Goal: Browse casually: Explore the website without a specific task or goal

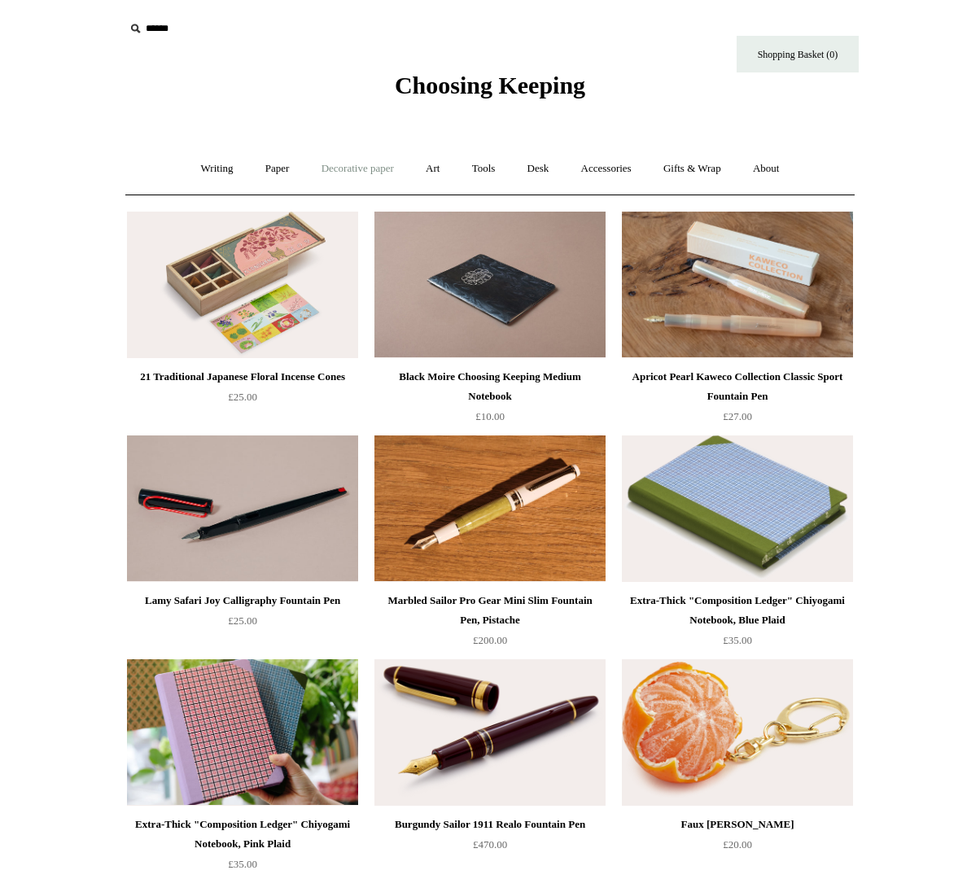
click at [323, 166] on link "Decorative paper +" at bounding box center [358, 168] width 102 height 43
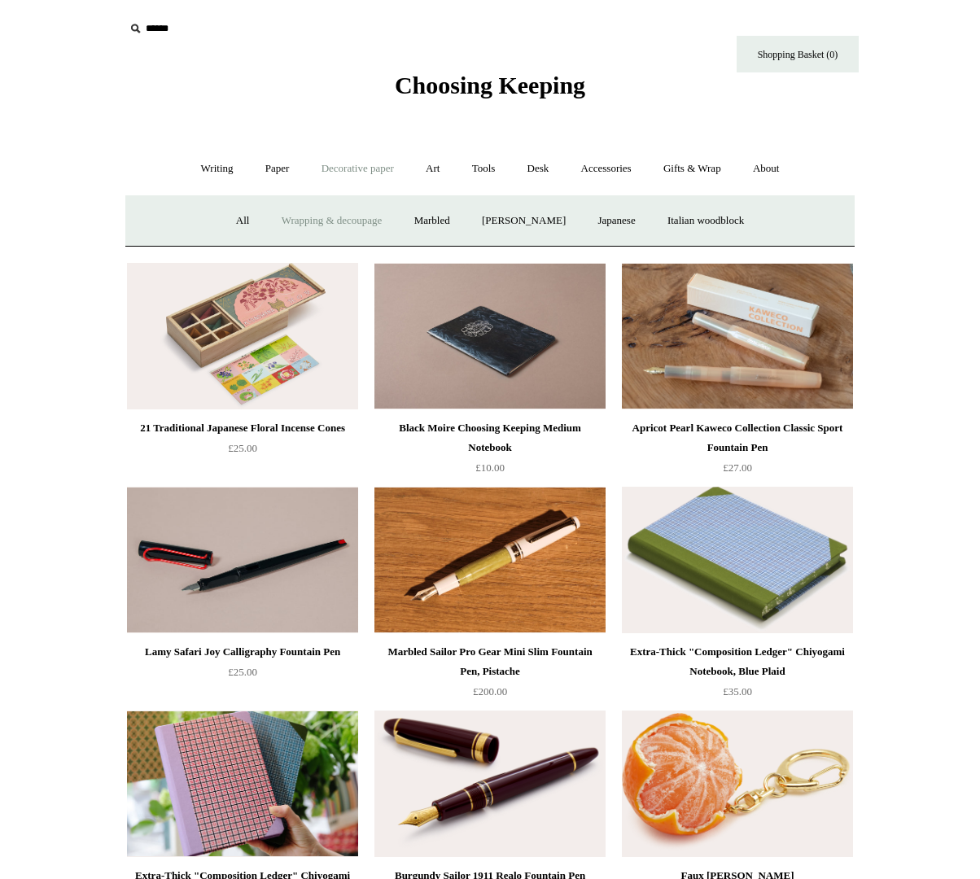
click at [344, 224] on link "Wrapping & decoupage" at bounding box center [332, 220] width 130 height 43
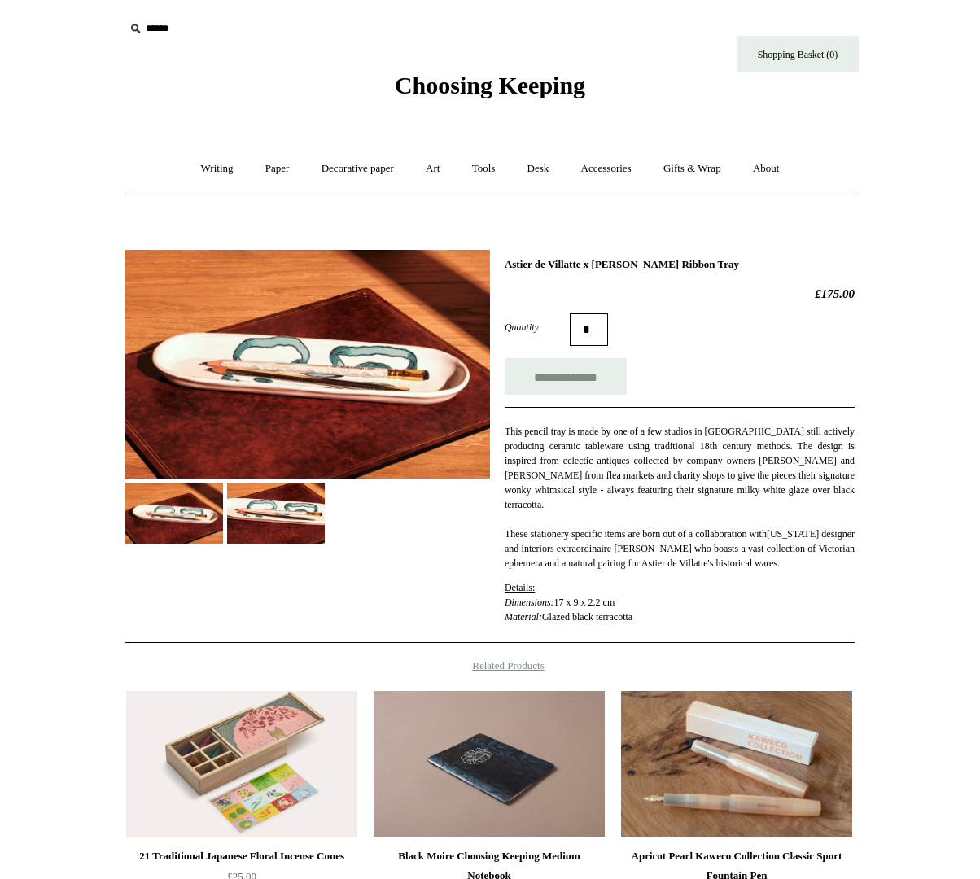
click at [273, 531] on img at bounding box center [276, 513] width 98 height 61
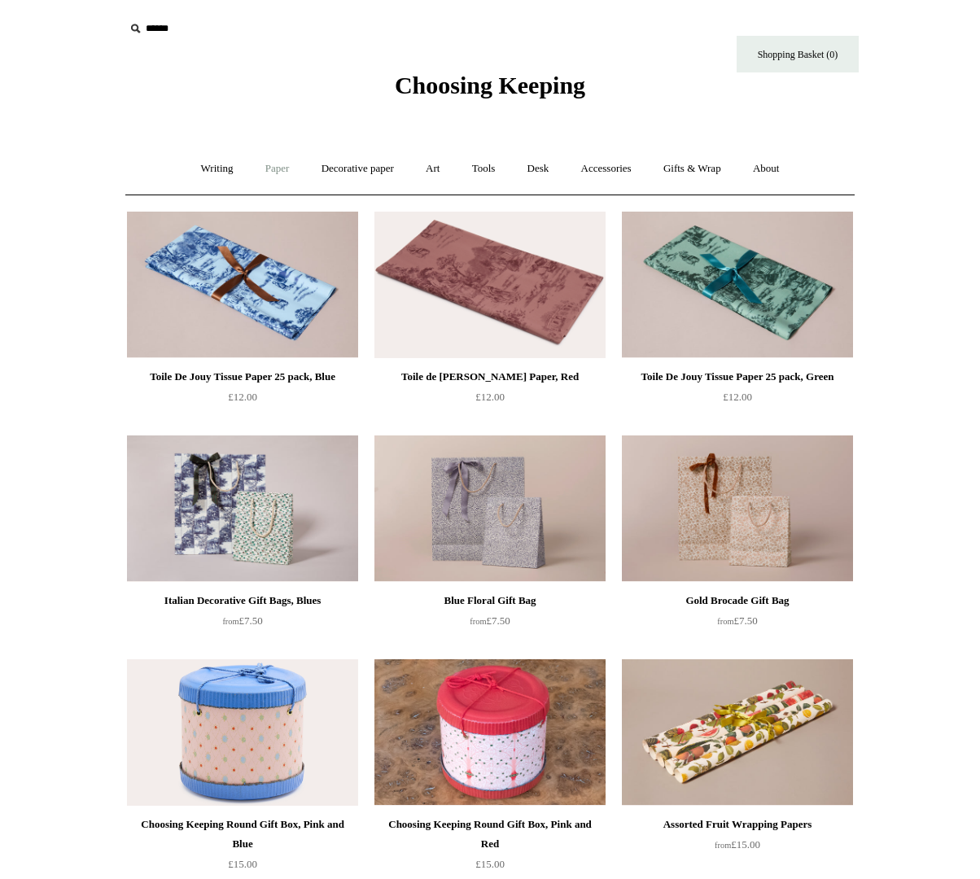
click at [253, 173] on link "Paper +" at bounding box center [278, 168] width 54 height 43
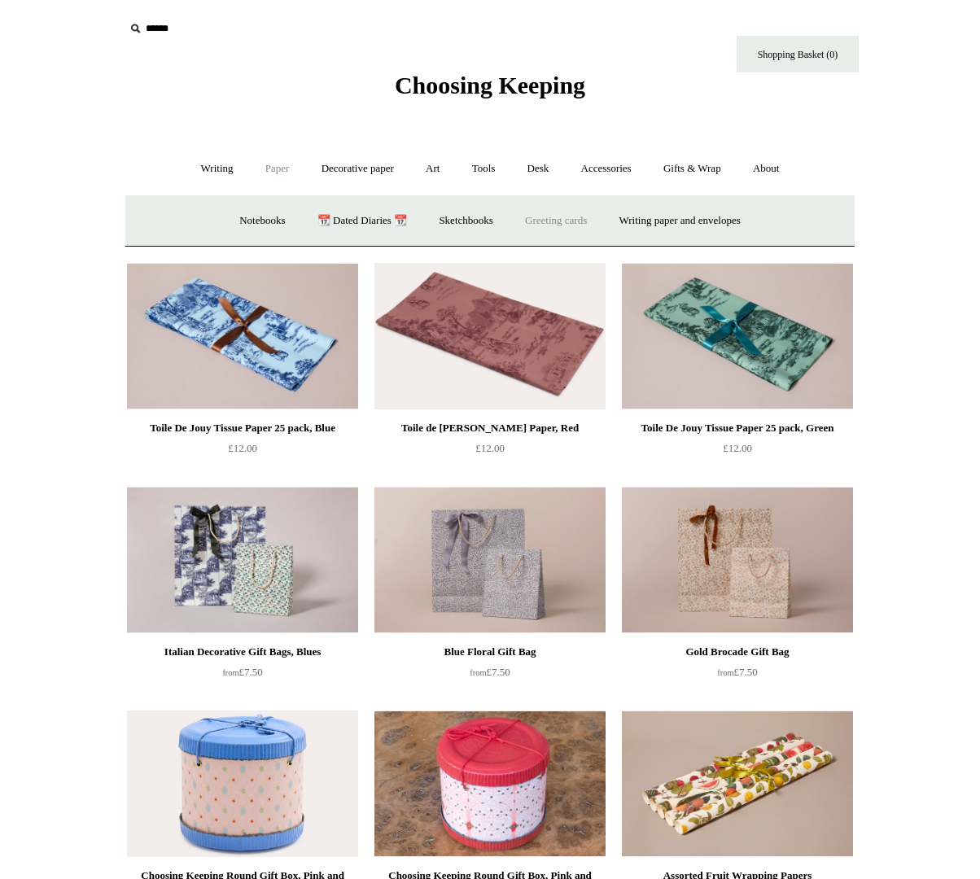
click at [567, 219] on link "Greeting cards +" at bounding box center [555, 220] width 91 height 43
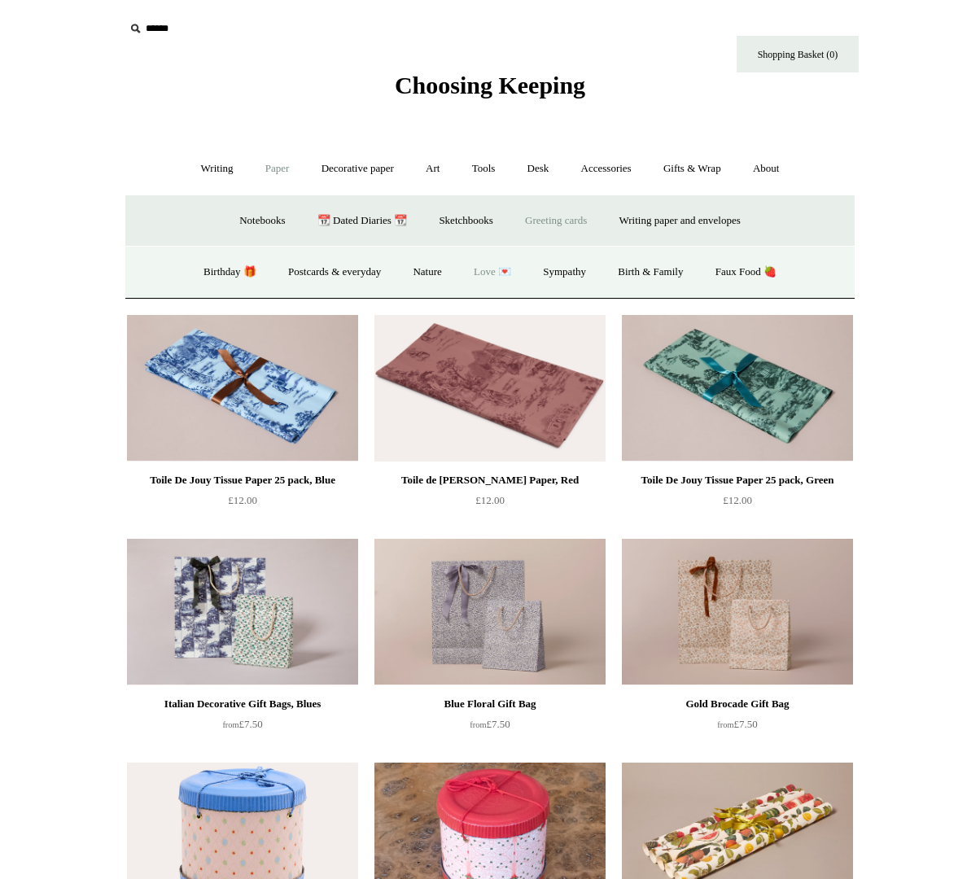
click at [501, 269] on link "Love 💌" at bounding box center [492, 272] width 67 height 43
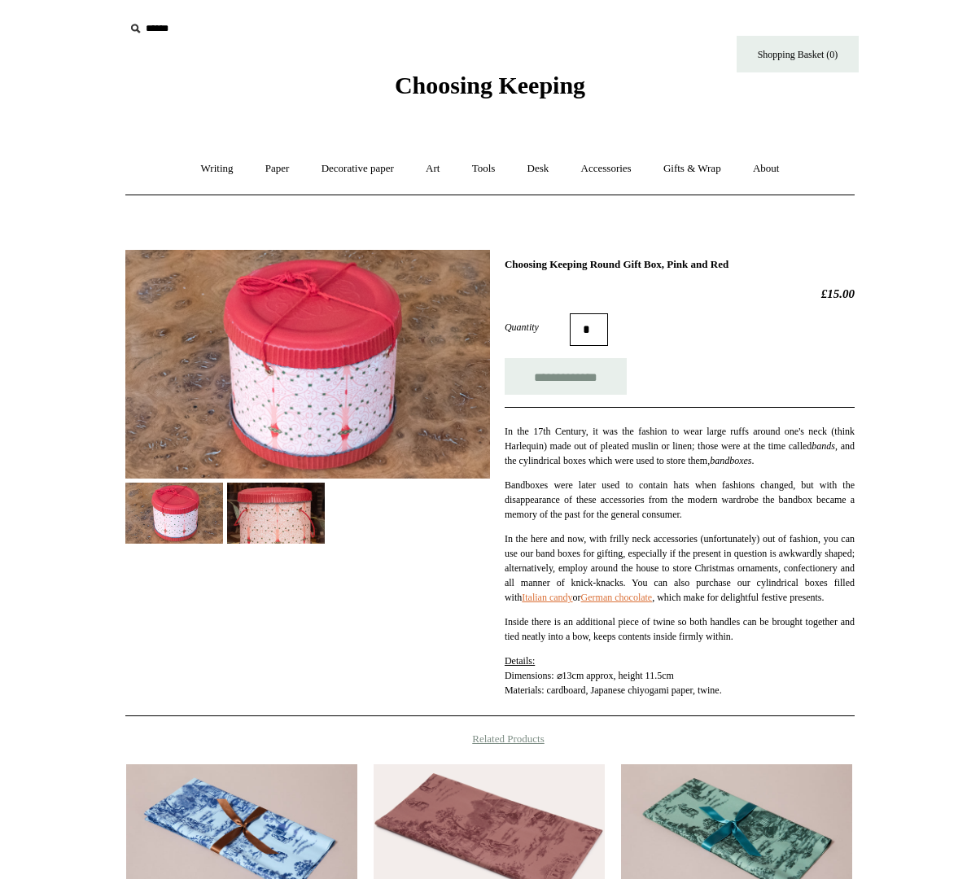
click at [278, 508] on img at bounding box center [276, 513] width 98 height 61
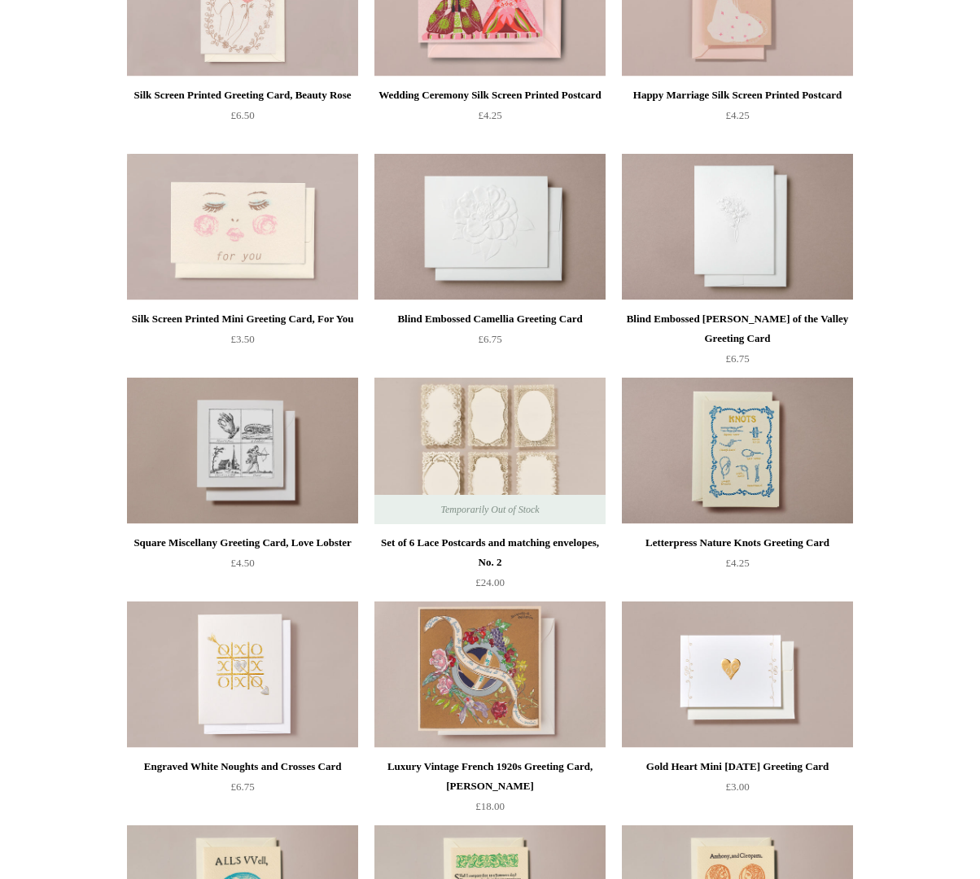
scroll to position [504, 0]
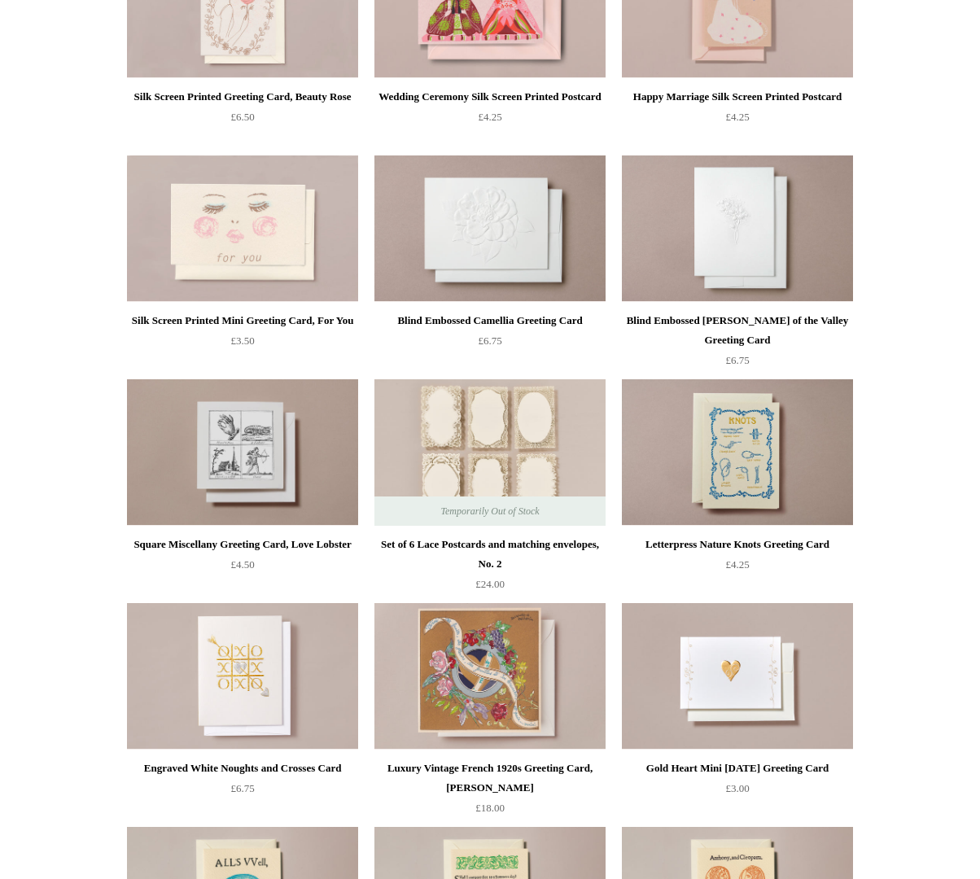
click at [708, 488] on img at bounding box center [737, 452] width 231 height 146
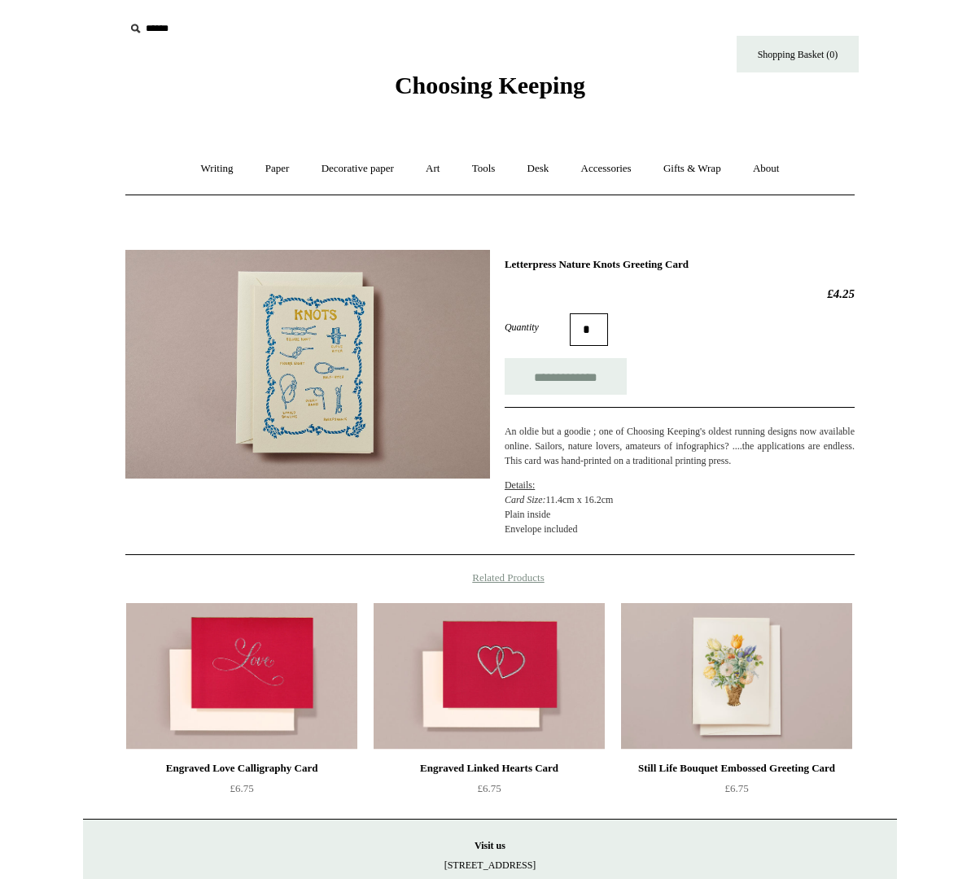
click at [353, 376] on img at bounding box center [307, 364] width 365 height 229
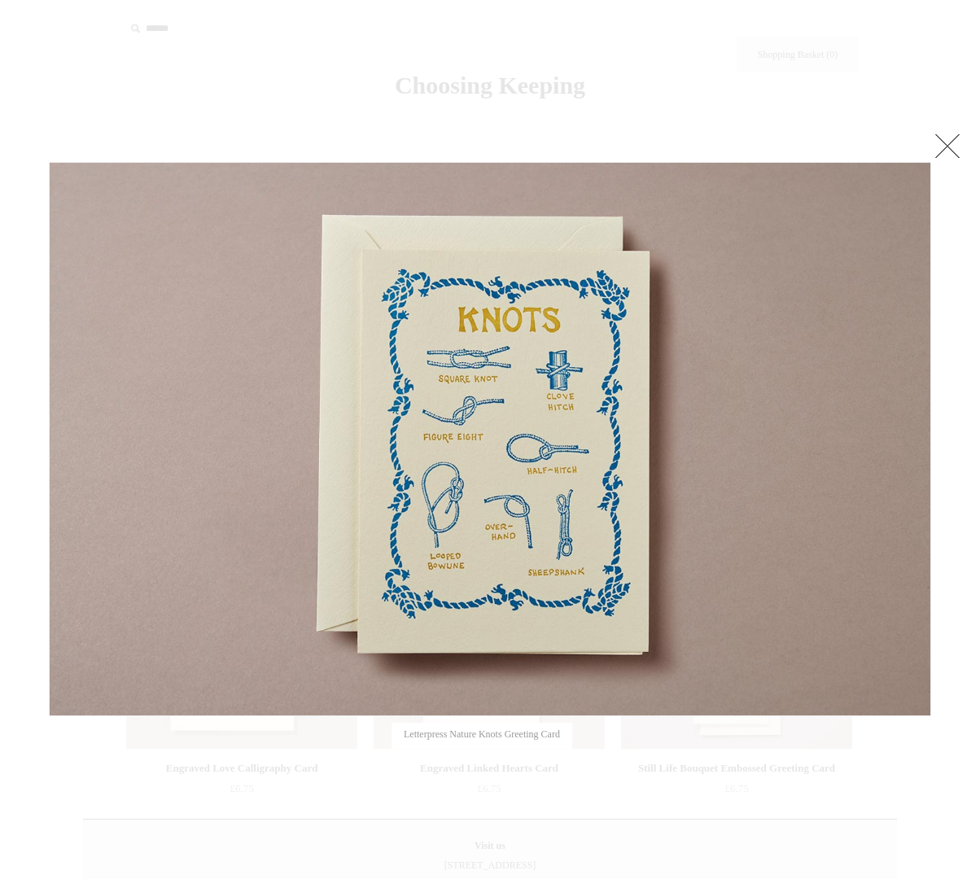
click at [347, 762] on div at bounding box center [490, 545] width 980 height 1090
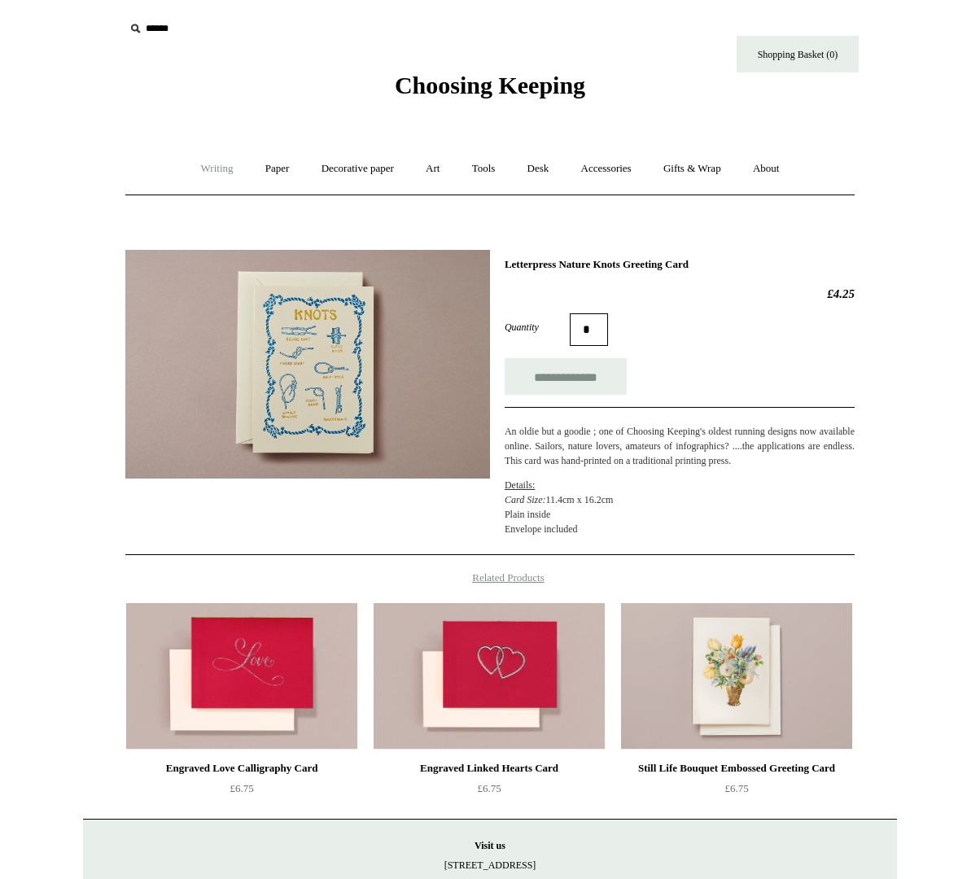
click at [210, 177] on link "Writing +" at bounding box center [217, 168] width 62 height 43
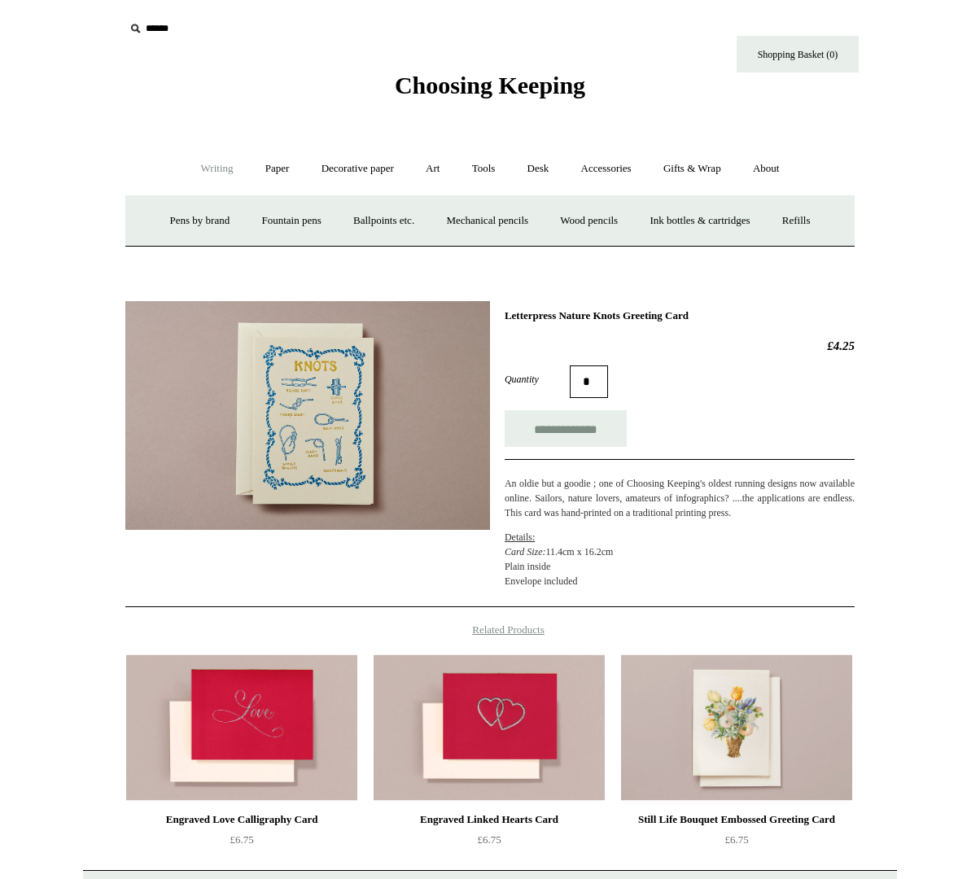
click at [519, 62] on div "Choosing Keeping" at bounding box center [490, 50] width 814 height 100
click at [666, 162] on link "Gifts & Wrap +" at bounding box center [692, 168] width 87 height 43
click at [726, 219] on link "Gifts +" at bounding box center [719, 220] width 50 height 43
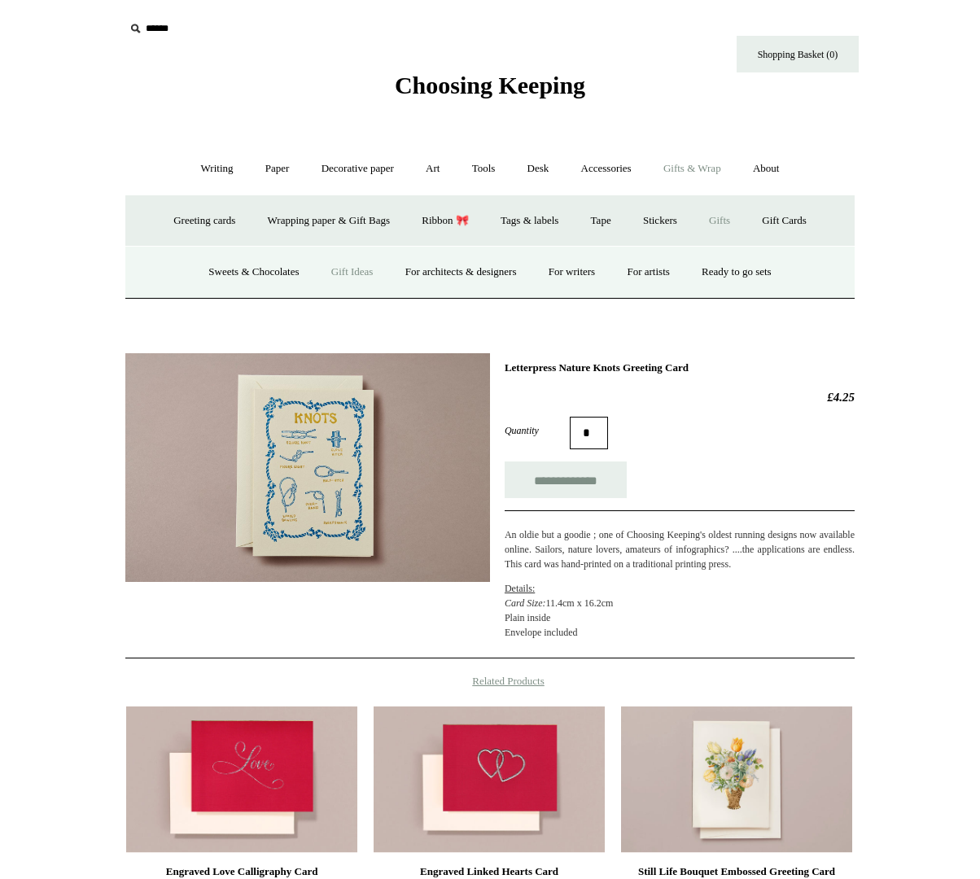
click at [339, 268] on link "Gift Ideas" at bounding box center [353, 272] width 72 height 43
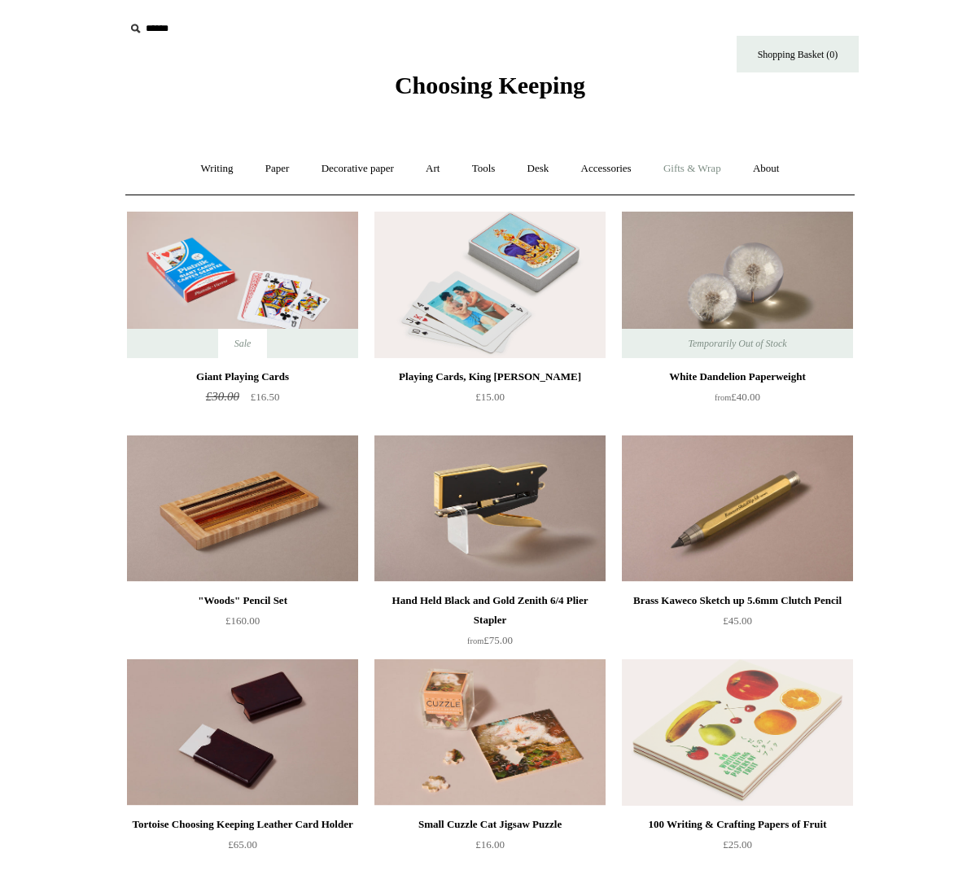
click at [697, 169] on link "Gifts & Wrap +" at bounding box center [692, 168] width 87 height 43
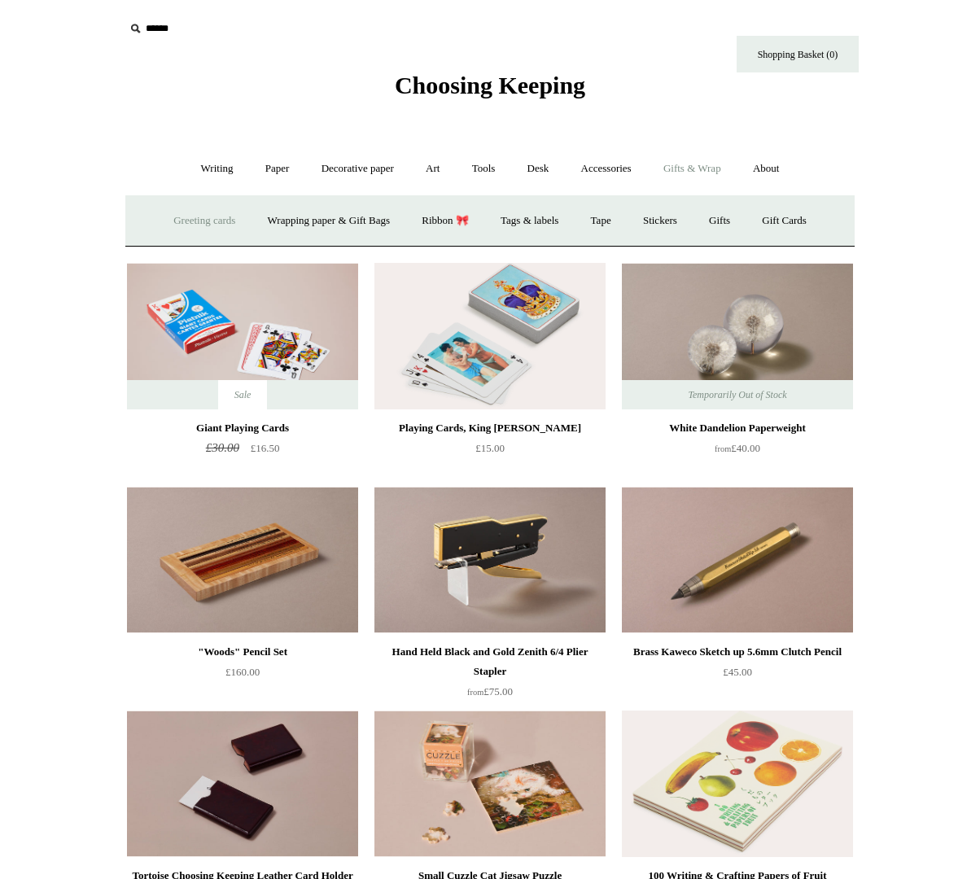
click at [219, 221] on link "Greeting cards +" at bounding box center [204, 220] width 91 height 43
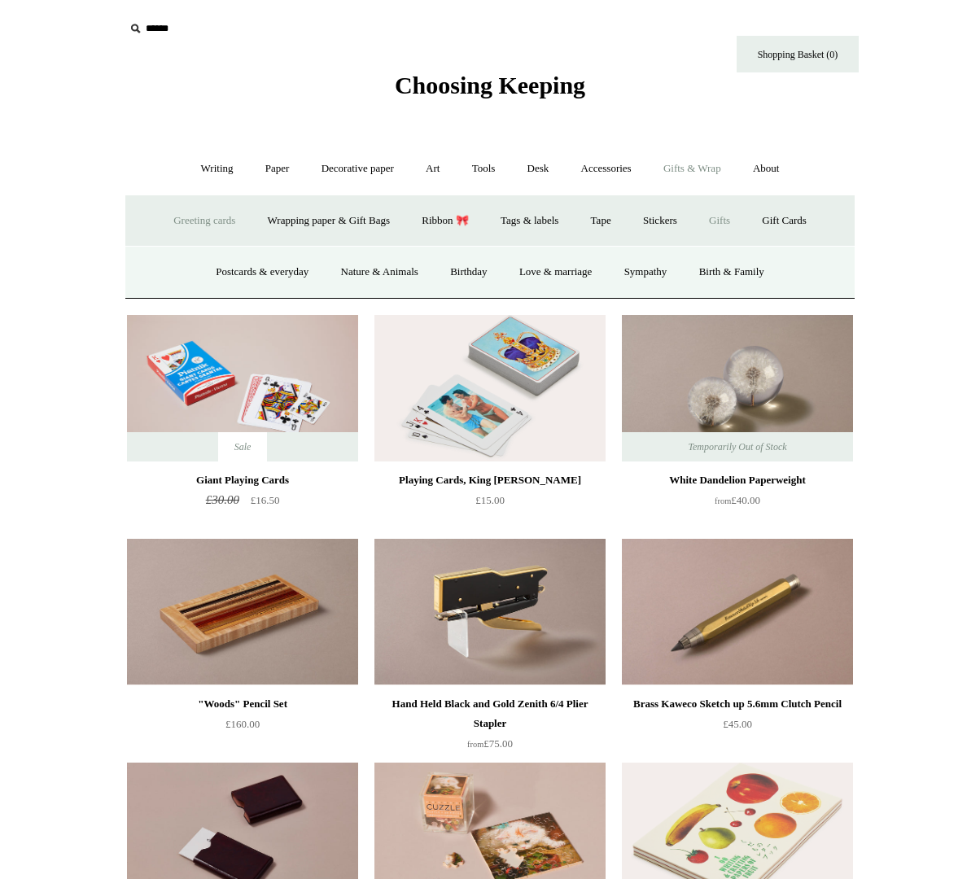
click at [729, 212] on link "Gifts +" at bounding box center [719, 220] width 50 height 43
click at [242, 270] on link "Sweets & Chocolates" at bounding box center [254, 272] width 120 height 43
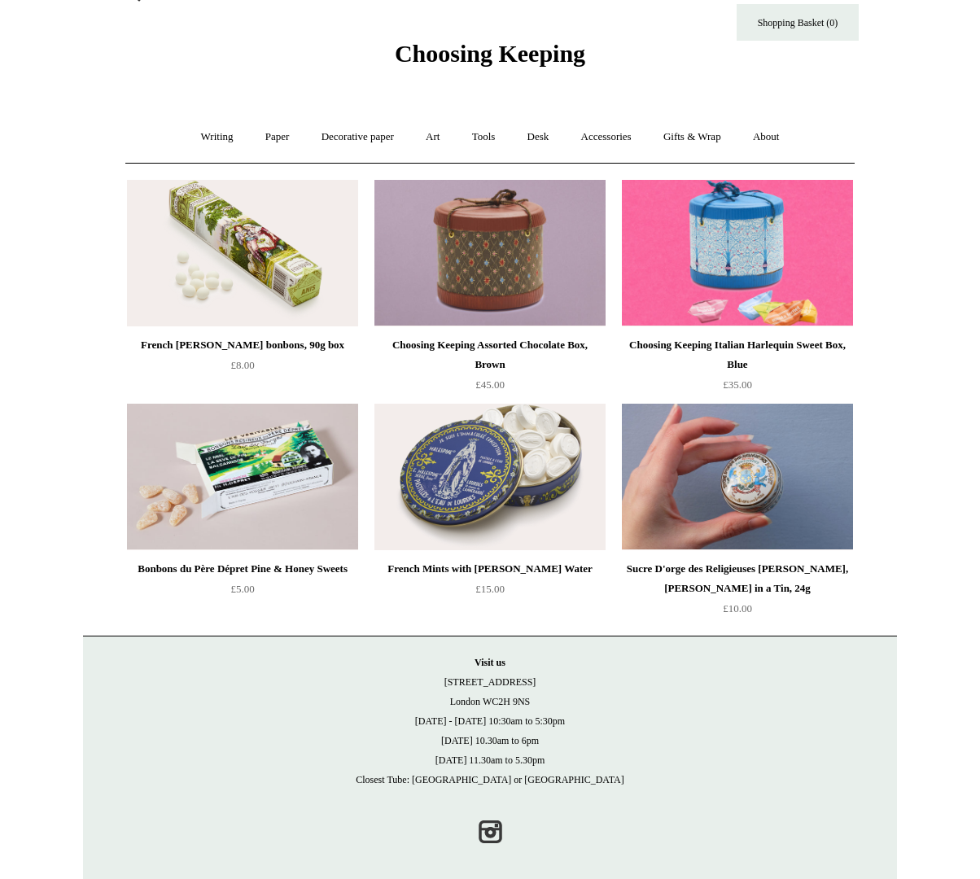
scroll to position [43, 0]
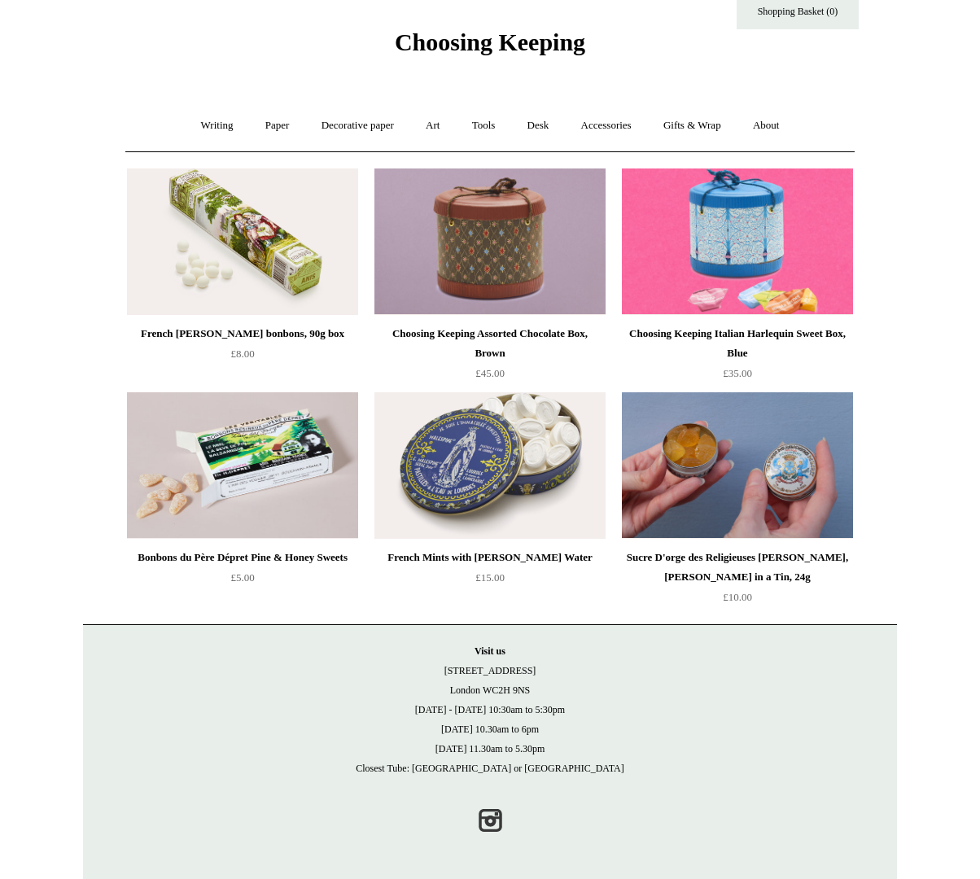
click at [750, 469] on img at bounding box center [737, 465] width 231 height 146
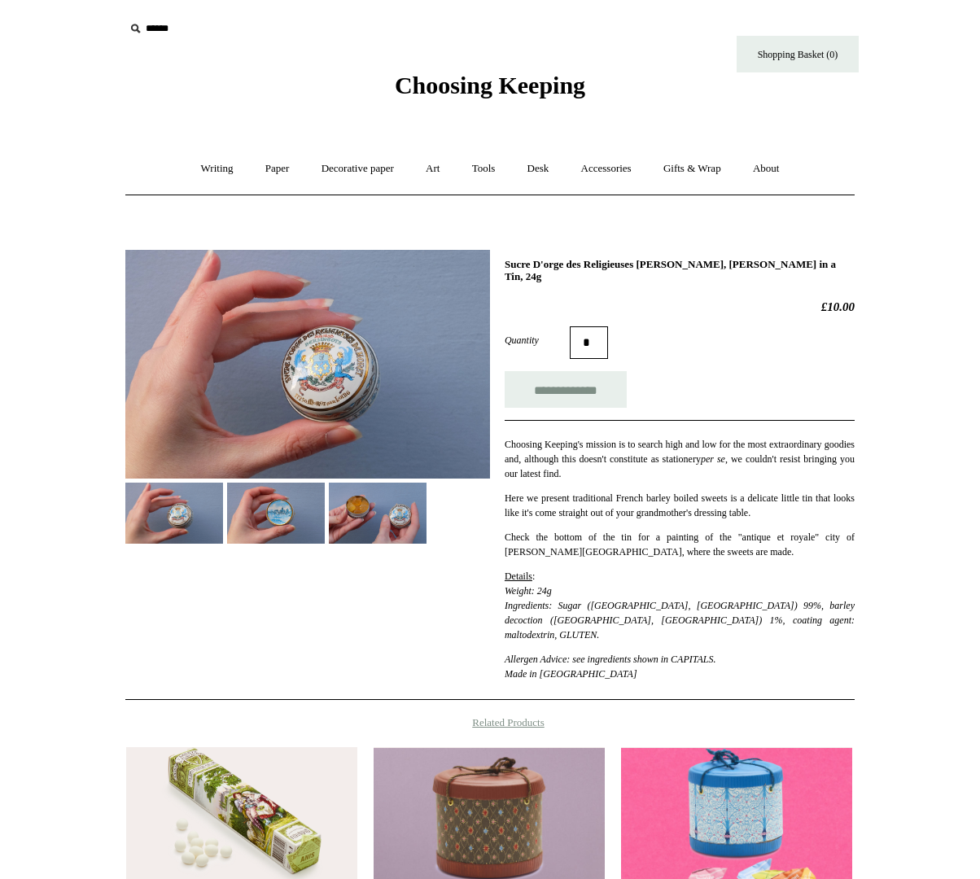
click at [325, 409] on img at bounding box center [307, 364] width 365 height 229
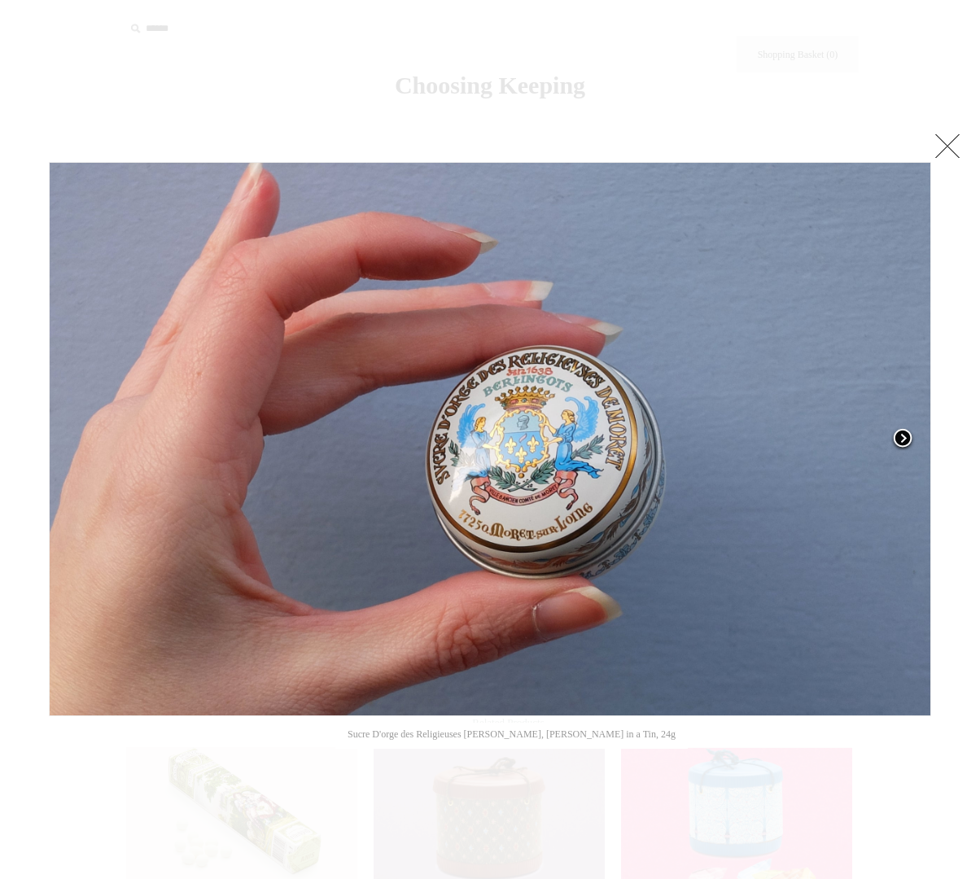
click at [906, 418] on link at bounding box center [777, 439] width 308 height 554
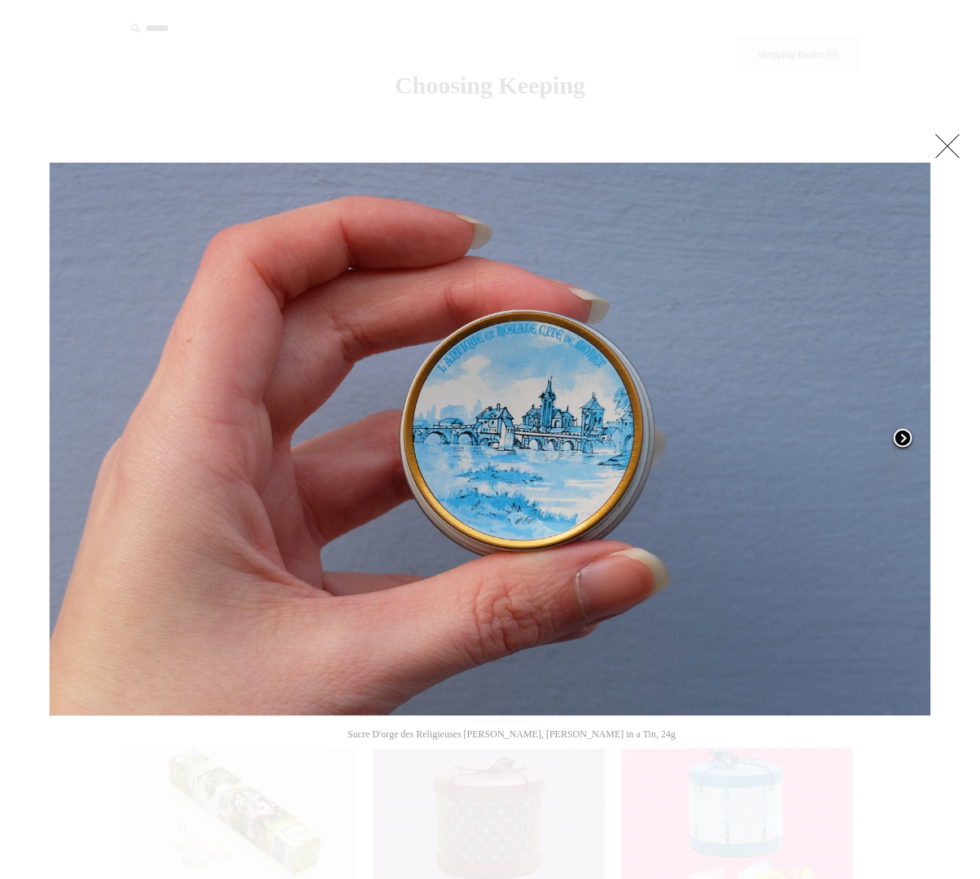
click at [917, 419] on link at bounding box center [777, 439] width 308 height 554
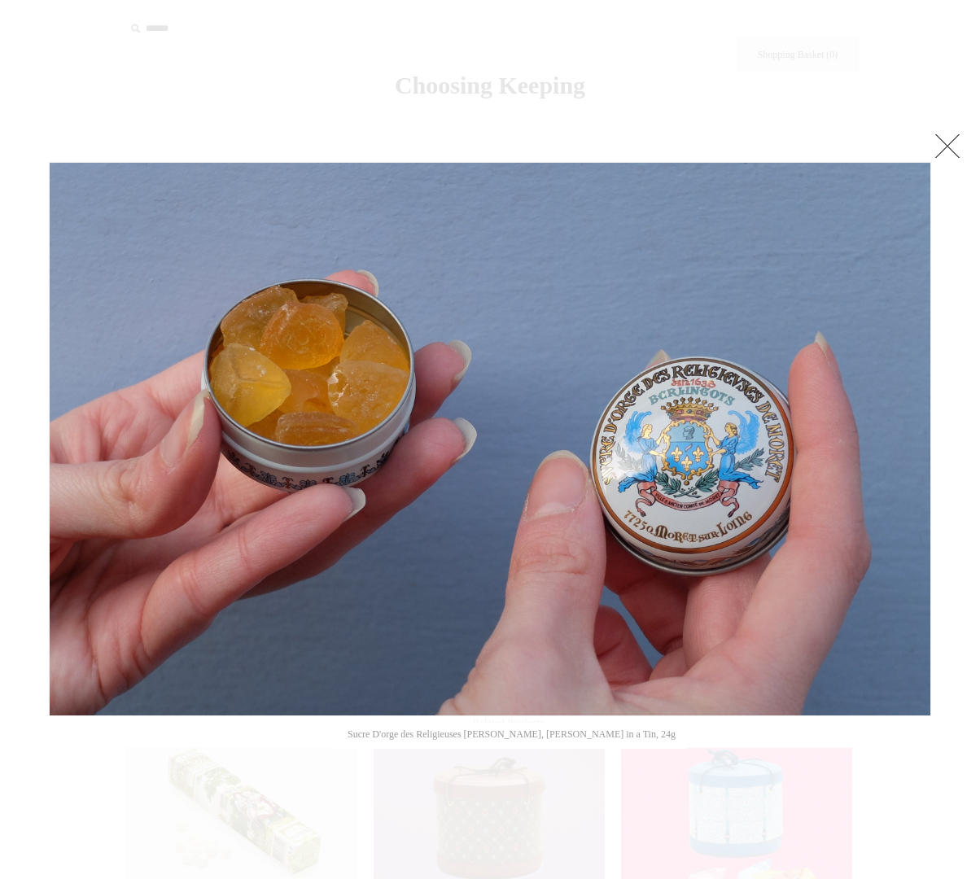
click at [543, 878] on div at bounding box center [490, 602] width 980 height 1204
